Goal: Find specific page/section: Find specific page/section

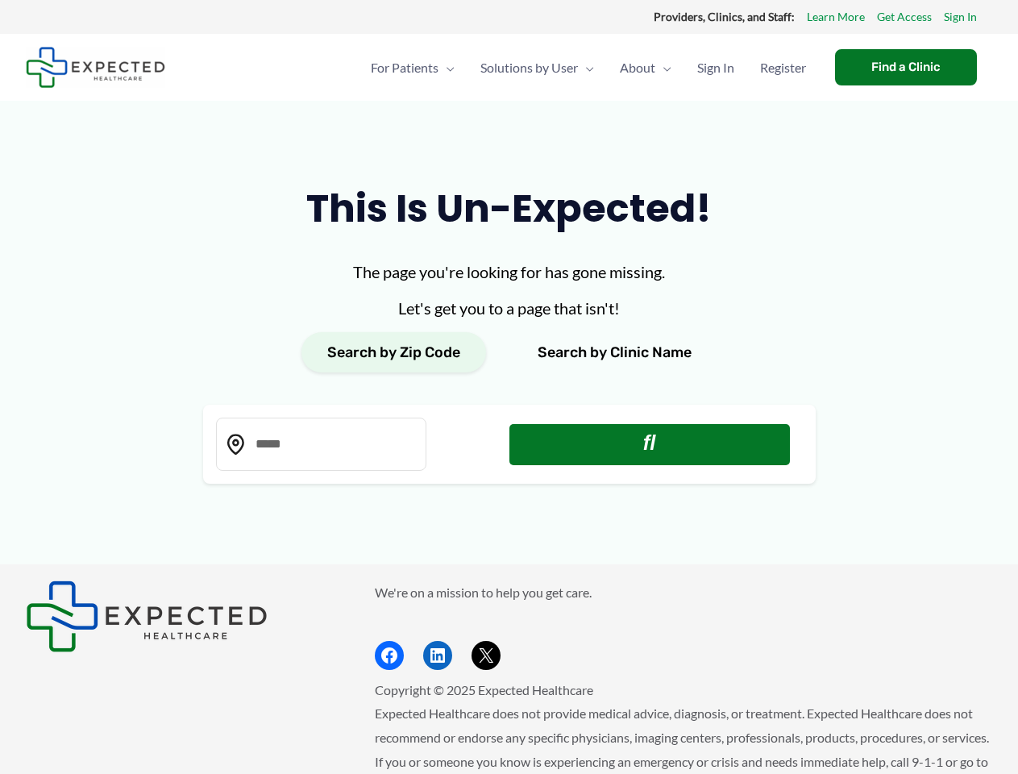
click at [509, 387] on div "The page you're looking for has gone missing. Let's get you to a page that isn'…" at bounding box center [509, 372] width 613 height 224
click at [393, 353] on button "Search by Zip Code" at bounding box center [394, 352] width 185 height 40
click at [614, 353] on button "Search by Clinic Name" at bounding box center [615, 352] width 206 height 40
